Goal: Task Accomplishment & Management: Manage account settings

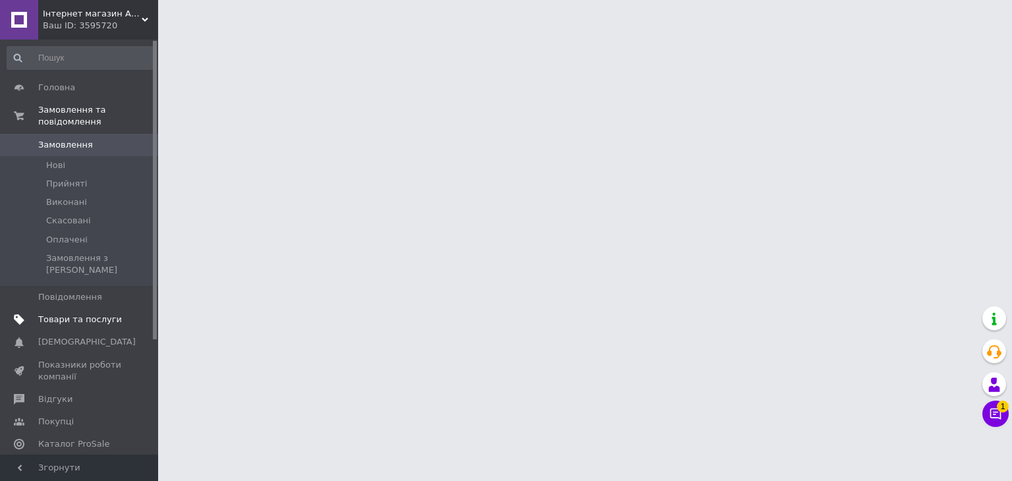
click at [82, 308] on link "Товари та послуги" at bounding box center [81, 319] width 162 height 22
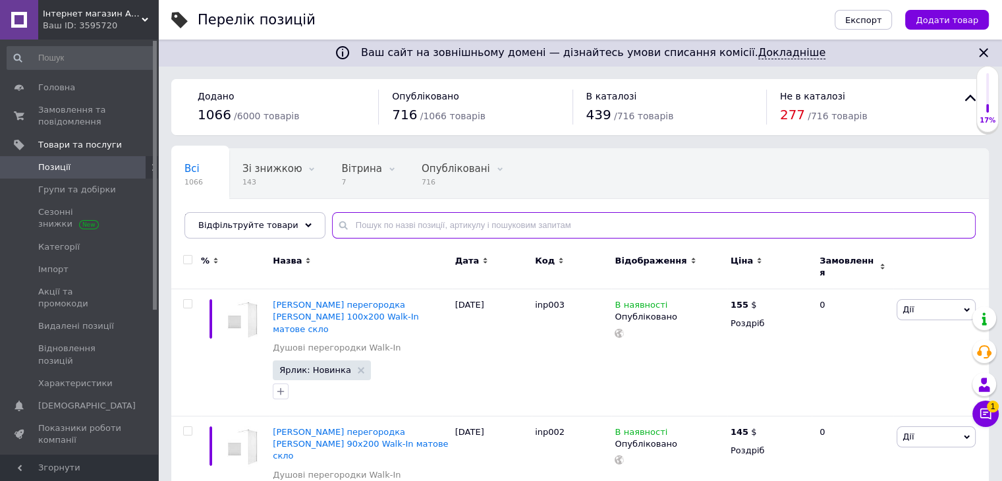
click at [354, 225] on input "text" at bounding box center [654, 225] width 644 height 26
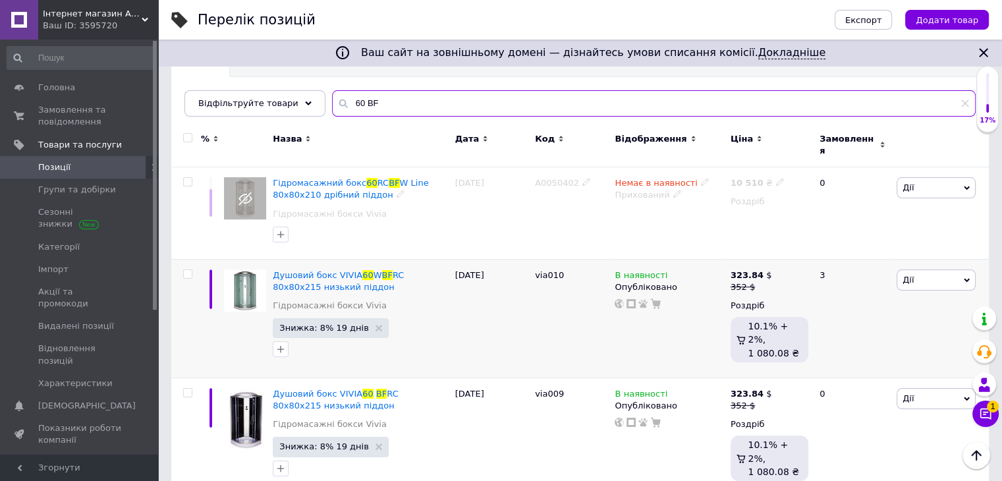
scroll to position [132, 0]
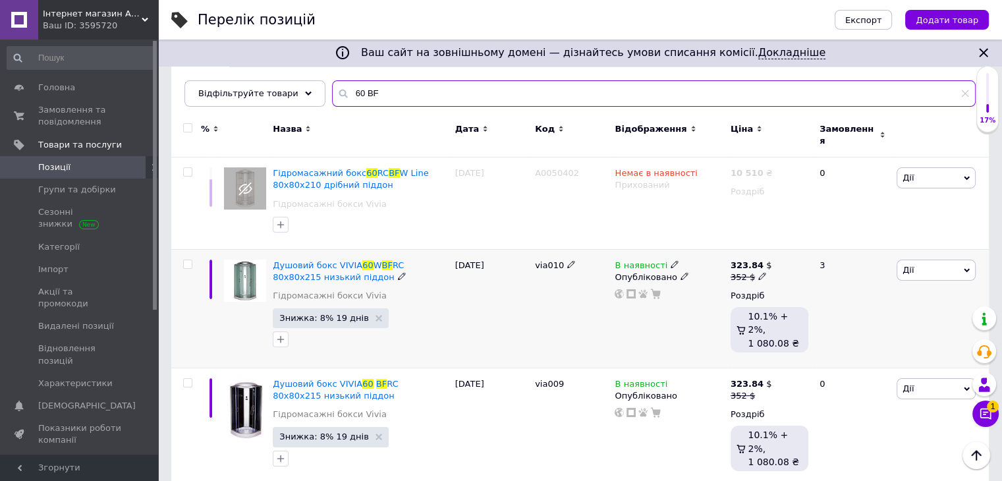
type input "60 BF"
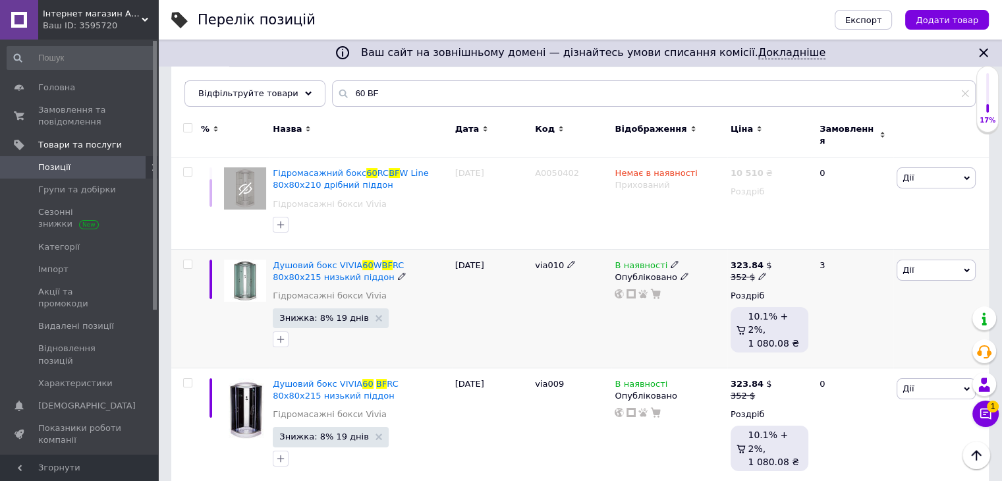
click at [671, 260] on icon at bounding box center [675, 264] width 8 height 8
click at [686, 266] on li "Немає в наявності" at bounding box center [746, 275] width 125 height 18
click at [544, 301] on div "via010" at bounding box center [572, 308] width 80 height 119
click at [88, 106] on span "Замовлення та повідомлення" at bounding box center [80, 116] width 84 height 24
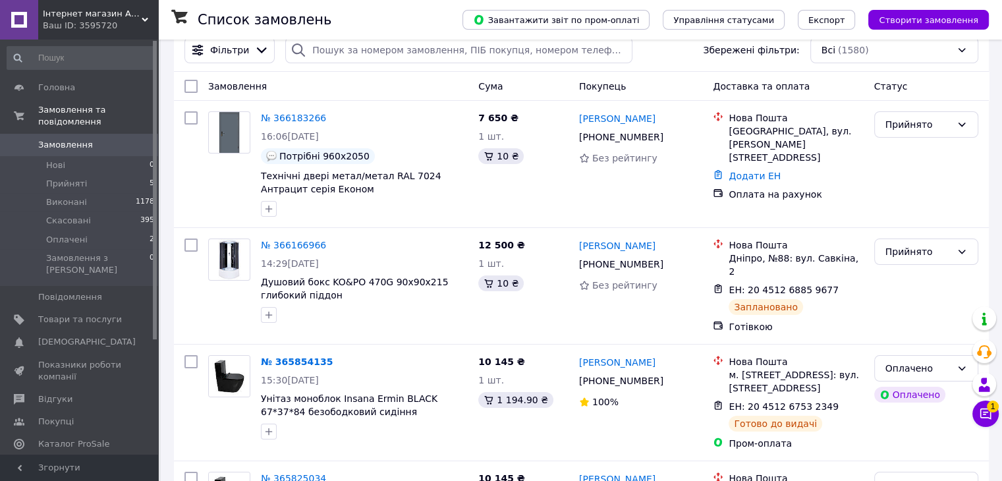
scroll to position [66, 0]
